Goal: Task Accomplishment & Management: Complete application form

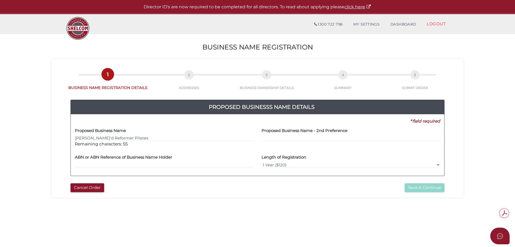
type input "[PERSON_NAME]'d Reformer Pilates"
click at [95, 165] on input "text" at bounding box center [164, 165] width 179 height 6
click at [97, 161] on label "ABN or ABN Reference of Business Name Holder" at bounding box center [123, 156] width 97 height 11
click at [96, 164] on input "text" at bounding box center [164, 165] width 179 height 6
type input "67 508 798 094"
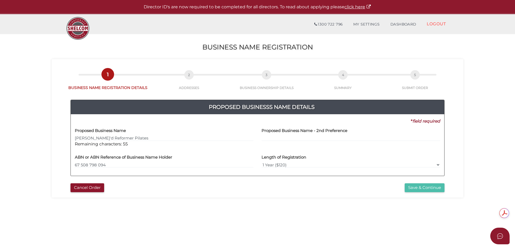
click at [420, 187] on button "Save & Continue" at bounding box center [424, 187] width 40 height 9
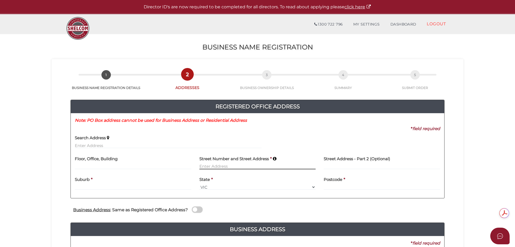
click at [220, 165] on input at bounding box center [257, 166] width 116 height 6
type input "4 Sandy"
click at [80, 146] on input "text" at bounding box center [168, 146] width 187 height 6
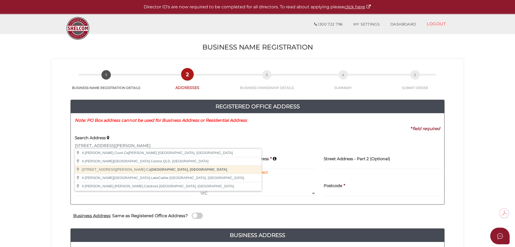
type input "4 Sandy Court, Cannons Creek VIC, Australia"
type input "4 Sandy Court"
type input "Cannons Creek"
select select "VIC"
type input "3977"
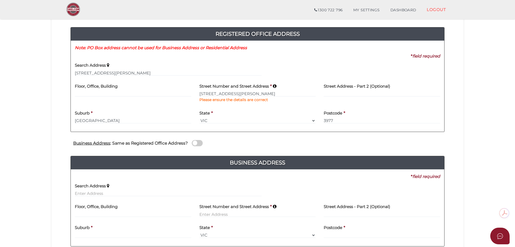
scroll to position [54, 0]
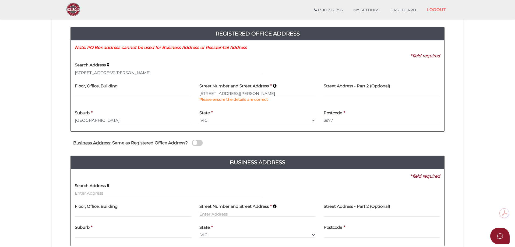
click at [199, 143] on span at bounding box center [197, 143] width 11 height 6
click at [0, 0] on input "checkbox" at bounding box center [0, 0] width 0 height 0
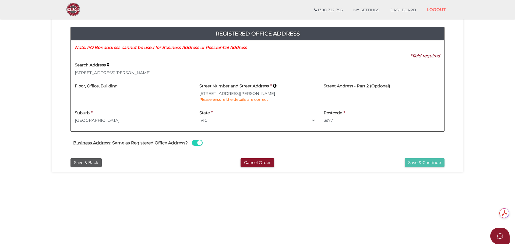
click at [424, 162] on button "Save & Continue" at bounding box center [424, 162] width 40 height 9
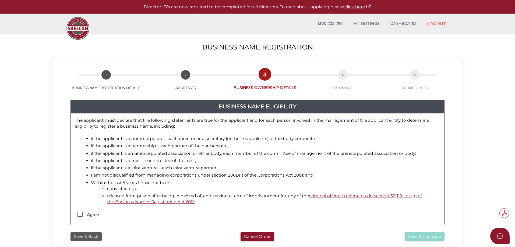
click at [80, 214] on label "I Agree" at bounding box center [88, 216] width 22 height 7
checkbox input "true"
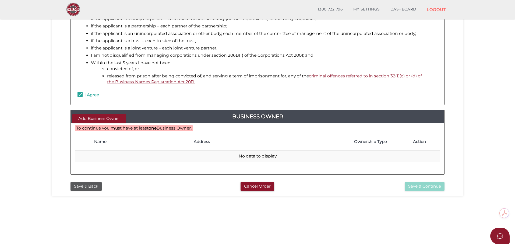
scroll to position [108, 0]
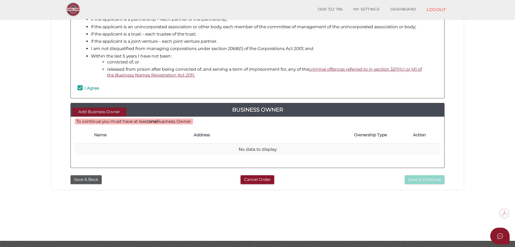
click at [102, 112] on button "Add Business Owner" at bounding box center [99, 112] width 54 height 9
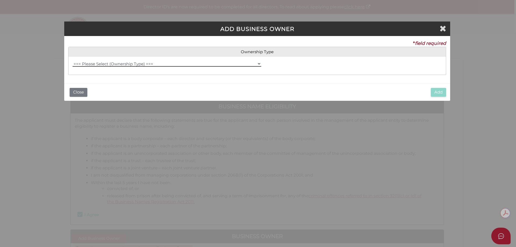
click at [116, 63] on select "=== Please Select (Ownership Type) === Individual Company Trust - Individual Tr…" at bounding box center [167, 64] width 189 height 6
select select "Individual"
click at [73, 61] on select "=== Please Select (Ownership Type) === Individual Company Trust - Individual Tr…" at bounding box center [167, 64] width 189 height 6
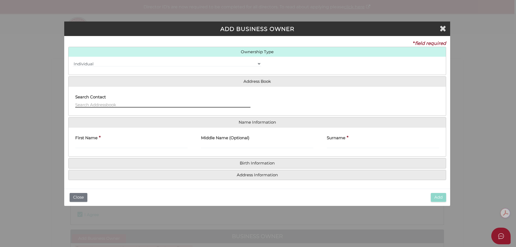
click at [92, 105] on input "text" at bounding box center [162, 105] width 175 height 6
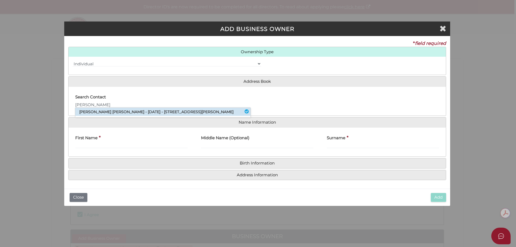
click at [112, 109] on li "Leslie John Taylor - 11/08/1975 - 4 Sandy Court, Cannons Creek, VIC, 3977" at bounding box center [162, 112] width 175 height 8
type input "Leslie"
type input "John"
type input "Taylor"
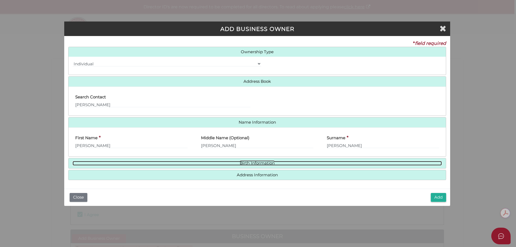
click at [272, 164] on link "Birth Information" at bounding box center [257, 163] width 369 height 5
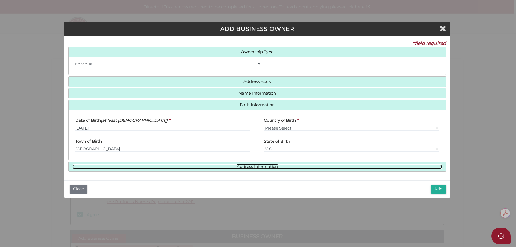
click at [270, 168] on link "Address Information" at bounding box center [257, 167] width 369 height 5
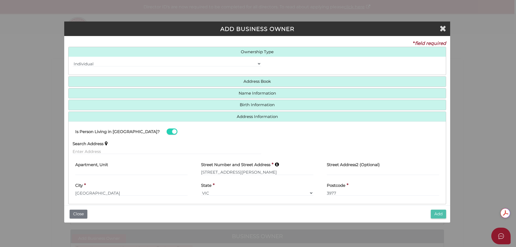
click at [443, 211] on button "Add" at bounding box center [438, 214] width 15 height 9
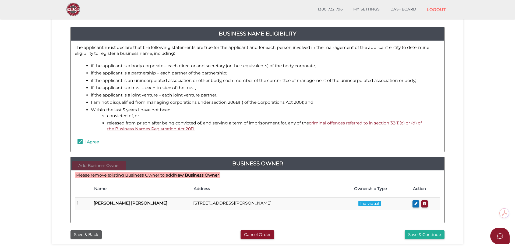
scroll to position [108, 0]
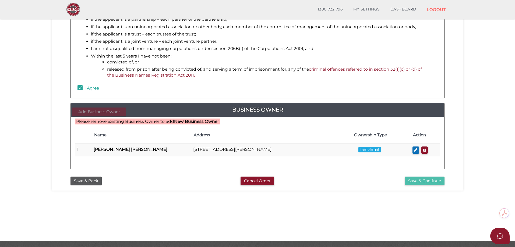
click at [422, 179] on button "Save & Continue" at bounding box center [424, 181] width 40 height 9
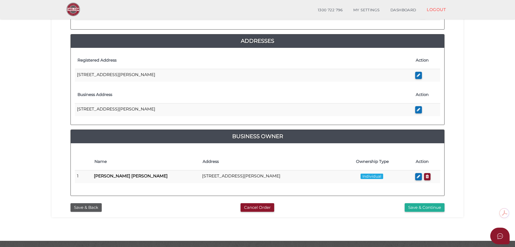
scroll to position [122, 0]
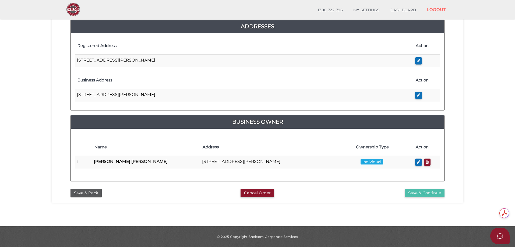
click at [425, 189] on button "Save & Continue" at bounding box center [424, 193] width 40 height 9
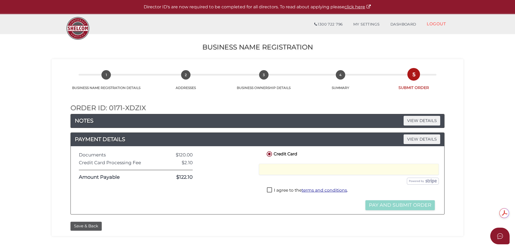
click at [270, 190] on label "I agree to the terms and conditions ." at bounding box center [307, 190] width 81 height 7
checkbox input "true"
click at [385, 204] on button "Pay and Submit Order" at bounding box center [399, 205] width 69 height 10
click at [407, 204] on button "Pay and Submit Order" at bounding box center [399, 205] width 69 height 10
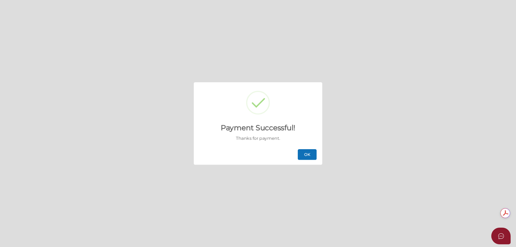
click at [311, 154] on button "OK" at bounding box center [307, 154] width 19 height 11
